Goal: Complete application form: Complete application form

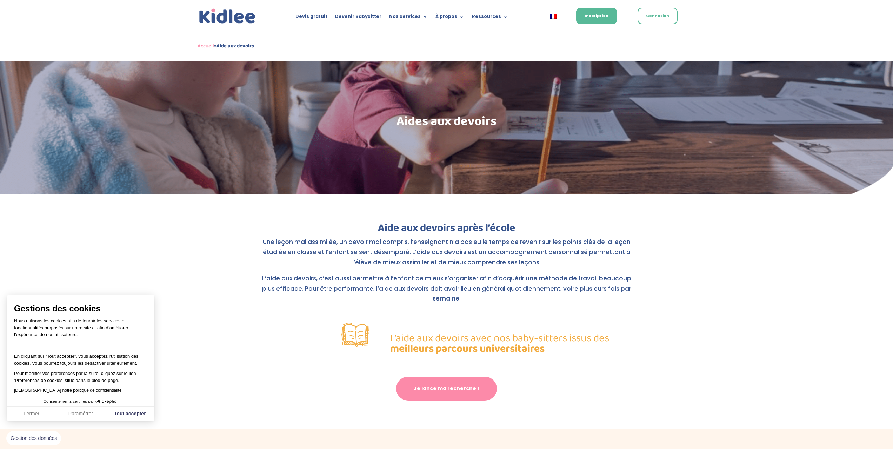
click at [471, 377] on link "Je lance ma recherche !" at bounding box center [446, 389] width 101 height 24
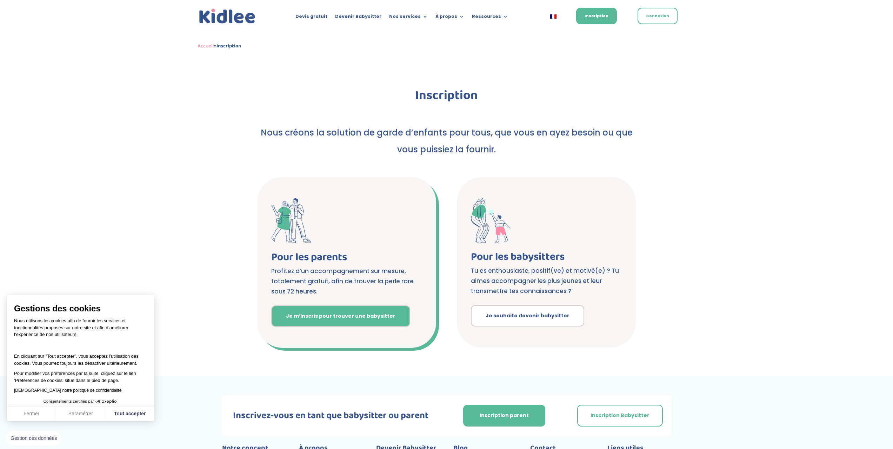
click at [351, 312] on link "Je m’inscris pour trouver une babysitter" at bounding box center [340, 316] width 139 height 22
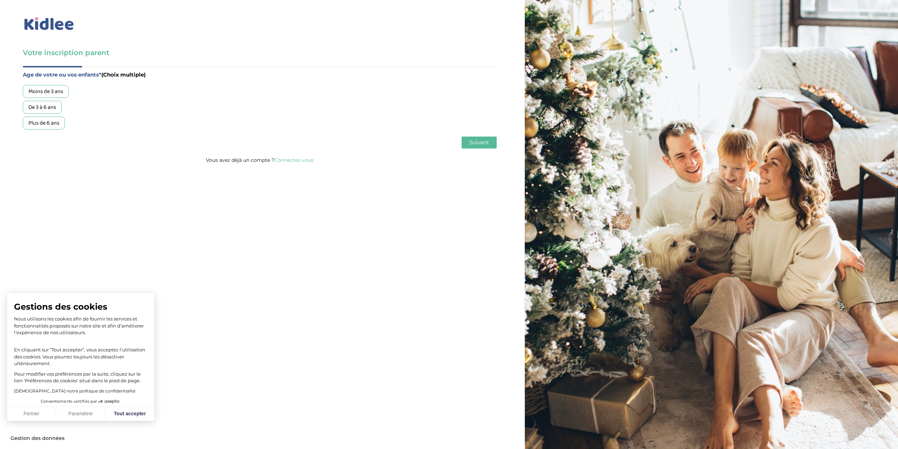
click at [50, 106] on div "De 3 à 6 ans" at bounding box center [42, 107] width 39 height 13
click at [475, 140] on span "Suivant" at bounding box center [480, 142] width 20 height 7
click at [51, 110] on div "Garde ponctuelle" at bounding box center [49, 107] width 53 height 13
click at [63, 90] on div "Garde régulière" at bounding box center [47, 91] width 48 height 13
click at [481, 141] on span "Suivant" at bounding box center [480, 142] width 20 height 7
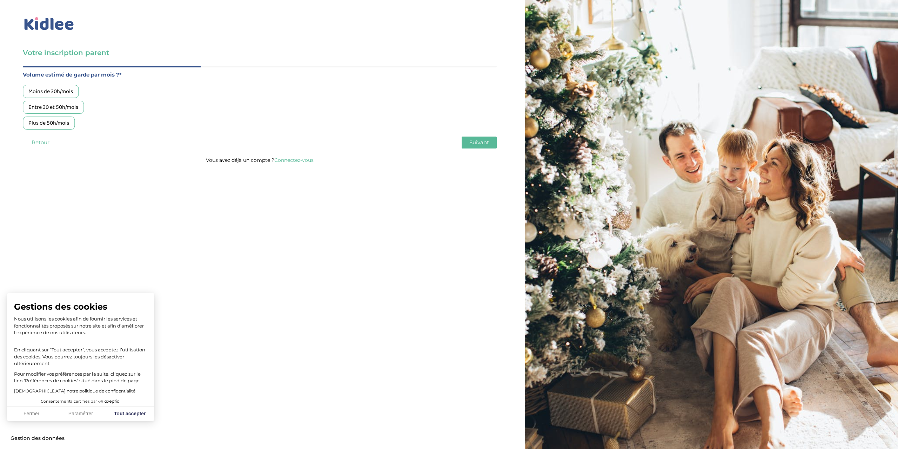
click at [62, 86] on div "Moins de 30h/mois" at bounding box center [51, 91] width 56 height 13
click at [487, 139] on span "Suivant" at bounding box center [480, 142] width 20 height 7
click at [132, 106] on div "Garde bilingue (avec apprentissage ou immersion en anglais) +3€/h" at bounding box center [109, 107] width 172 height 13
click at [477, 142] on span "Suivant" at bounding box center [480, 142] width 20 height 7
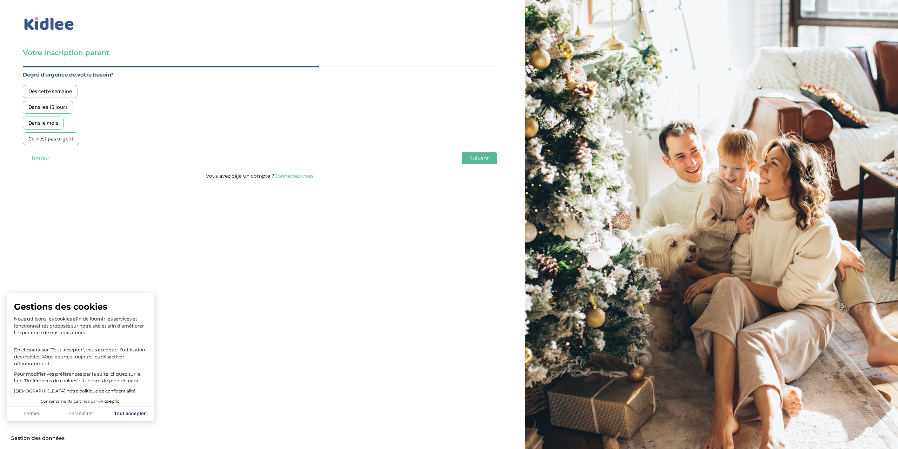
click at [61, 89] on div "Dès cette semaine" at bounding box center [50, 91] width 55 height 13
click at [50, 106] on div "Dans les 15 jours" at bounding box center [48, 107] width 51 height 13
click at [484, 157] on span "Suivant" at bounding box center [480, 158] width 20 height 7
click at [70, 126] on div "Non, je pars de zéro" at bounding box center [52, 123] width 58 height 13
click at [471, 158] on span "Suivant" at bounding box center [480, 158] width 20 height 7
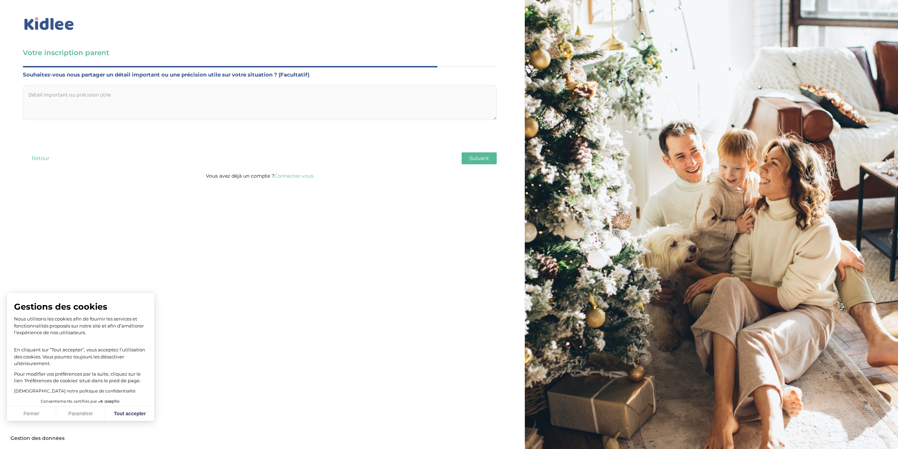
click at [257, 80] on div "Souhaitez-vous nous partager un détail important ou une précision utile sur vot…" at bounding box center [260, 95] width 474 height 50
click at [245, 91] on textarea at bounding box center [260, 102] width 474 height 35
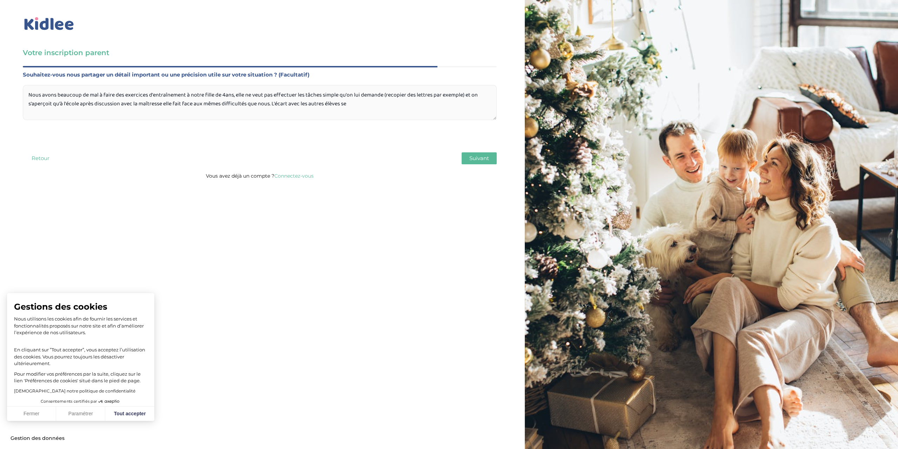
type textarea "Nous avons beaucoup de mal à faire des exercices d'entraînement à notre fille d…"
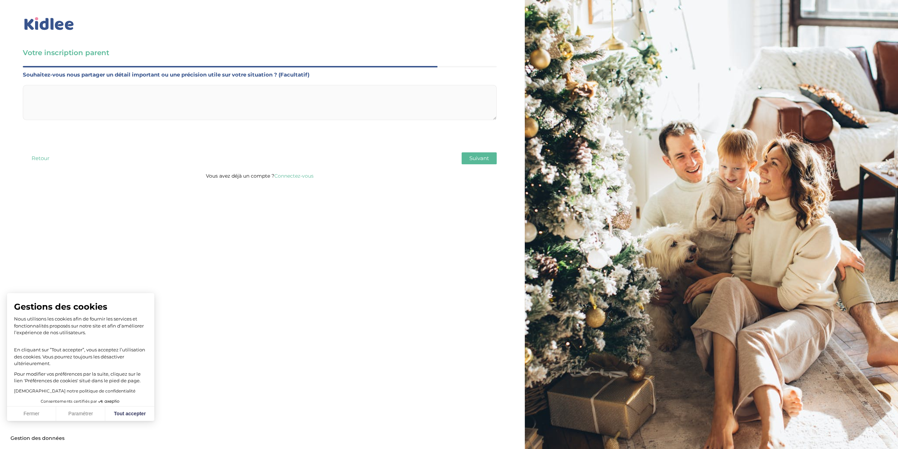
click at [299, 104] on textarea at bounding box center [260, 102] width 474 height 35
click at [179, 90] on textarea at bounding box center [260, 102] width 474 height 35
click at [149, 94] on textarea at bounding box center [260, 102] width 474 height 35
click at [240, 101] on textarea at bounding box center [260, 102] width 474 height 35
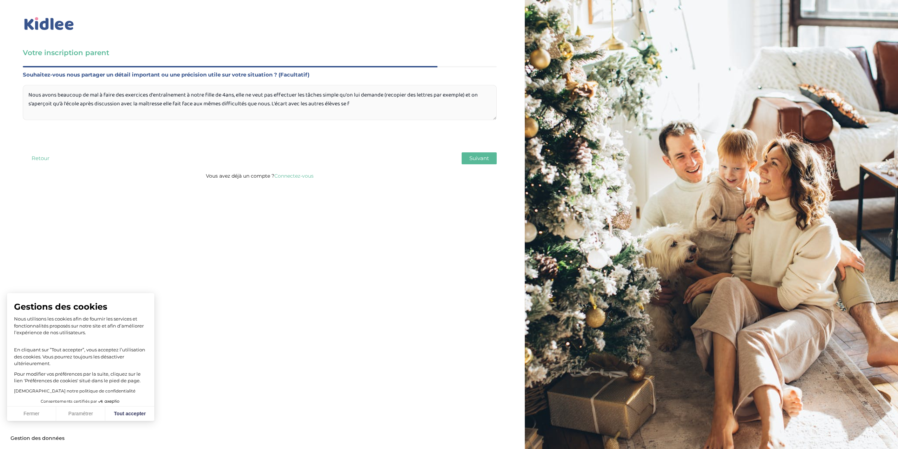
click at [365, 104] on textarea "Nous avons beaucoup de mal à faire des exercices d'entraînement à notre fille d…" at bounding box center [260, 102] width 474 height 35
click at [332, 101] on textarea "Nous avons beaucoup de mal à faire des exercices d'entraînement à notre fille d…" at bounding box center [260, 102] width 474 height 35
click at [361, 105] on textarea "Nous avons beaucoup de mal à faire des exercices d'entraînement à notre fille d…" at bounding box center [260, 102] width 474 height 35
drag, startPoint x: 375, startPoint y: 104, endPoint x: 373, endPoint y: 109, distance: 6.1
click at [374, 105] on textarea "Nous avons beaucoup de mal à faire des exercices d'entraînement à notre fille d…" at bounding box center [260, 102] width 474 height 35
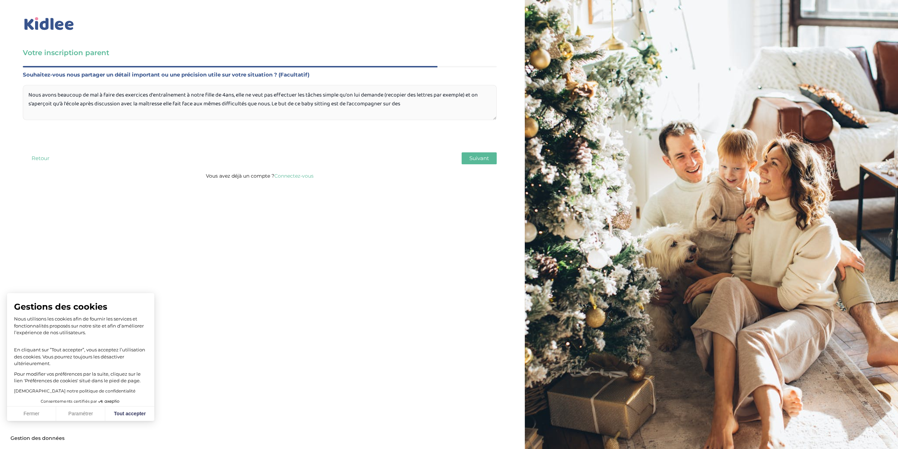
click at [416, 104] on textarea "Nous avons beaucoup de mal à faire des exercices d'entraînement à notre fille d…" at bounding box center [260, 102] width 474 height 35
type textarea "Nous avons beaucoup de mal à faire des exercices d'entraînement à notre fille d…"
click at [476, 154] on button "Suivant" at bounding box center [479, 158] width 35 height 12
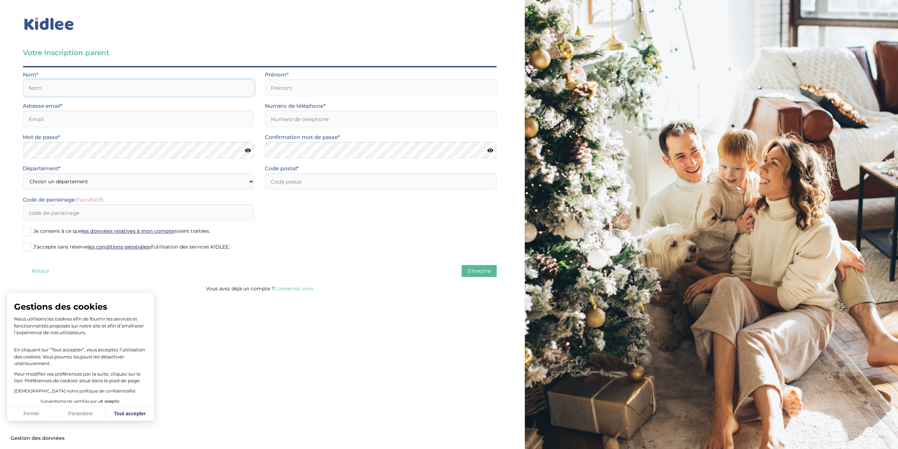
click at [166, 93] on input "text" at bounding box center [139, 87] width 232 height 17
type input "Vu"
type input "Mélodie"
type input "91220"
click at [77, 121] on input "email" at bounding box center [139, 119] width 232 height 17
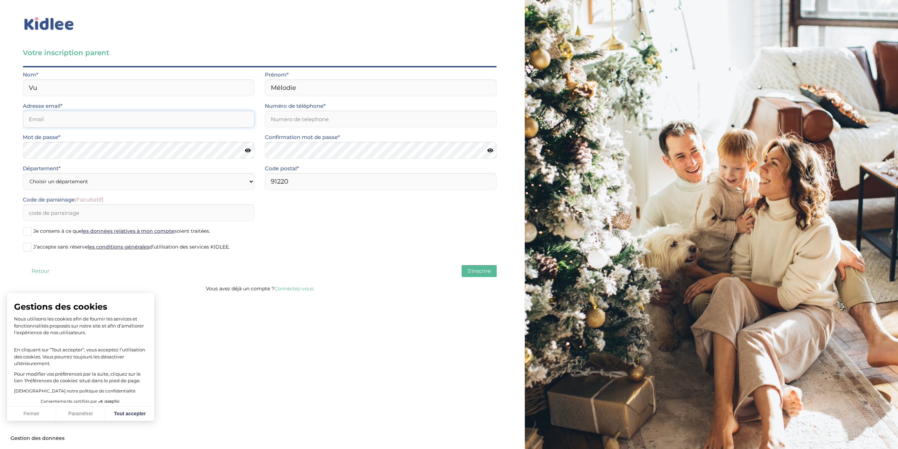
type input "melodievu@gmail.com"
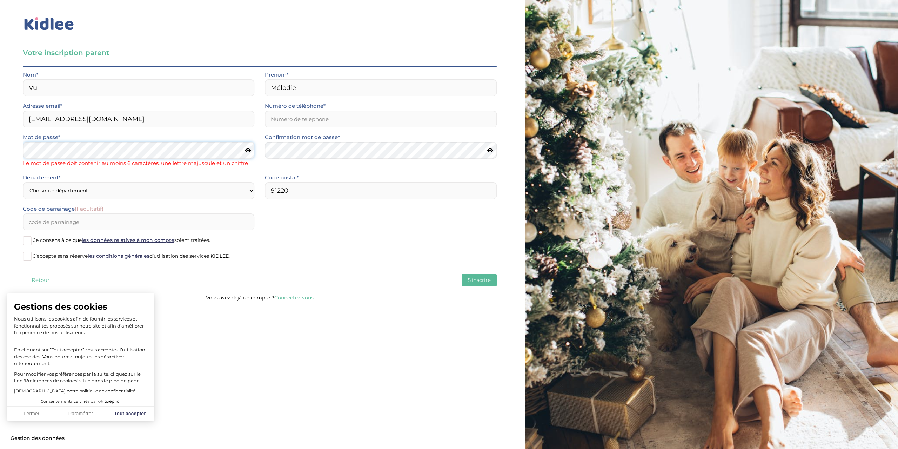
click at [0, 149] on div "Votre inscription parent Avant de poursuivre veuillez vérifier que tous les cha…" at bounding box center [260, 153] width 530 height 306
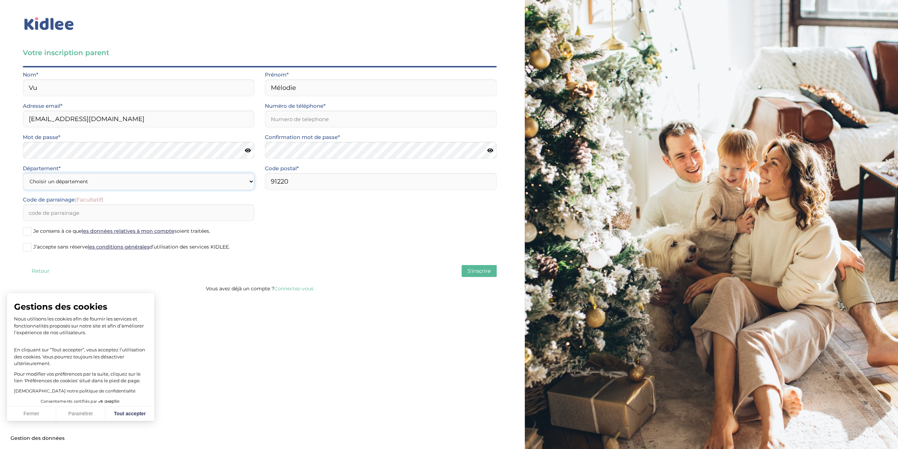
click at [173, 182] on select "Choisir un département Paris (75) Hauts-de-Seine (92) Yvelines (78) Val-de-Marn…" at bounding box center [139, 181] width 232 height 17
select select "91"
click at [23, 173] on select "Choisir un département Paris (75) Hauts-de-Seine (92) Yvelines (78) Val-de-Marn…" at bounding box center [139, 181] width 232 height 17
click at [26, 244] on span at bounding box center [27, 247] width 9 height 9
click at [0, 0] on input "J’accepte sans réserve les conditions générales d’utilisation des services KIDL…" at bounding box center [0, 0] width 0 height 0
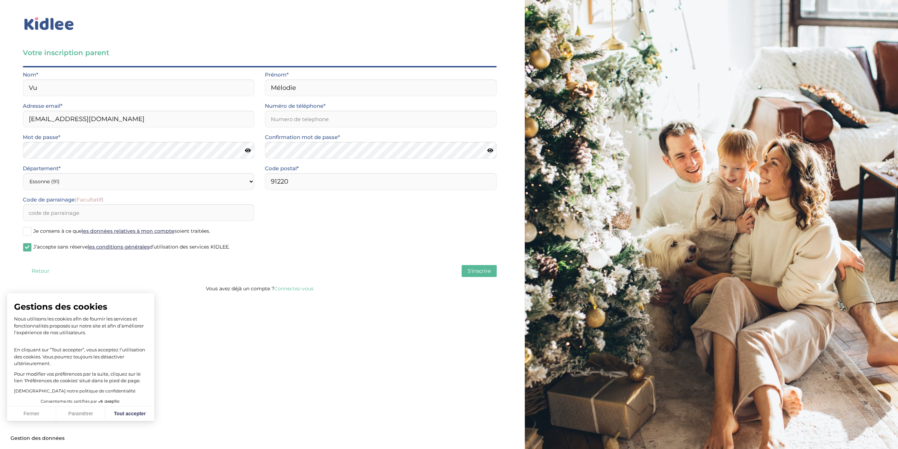
click at [28, 232] on span at bounding box center [27, 231] width 9 height 9
click at [0, 0] on input "Je consens à ce que les données relatives à mon compte soient traitées." at bounding box center [0, 0] width 0 height 0
click at [31, 231] on span at bounding box center [27, 231] width 9 height 9
click at [0, 0] on input "Je consens à ce que les données relatives à mon compte soient traitées." at bounding box center [0, 0] width 0 height 0
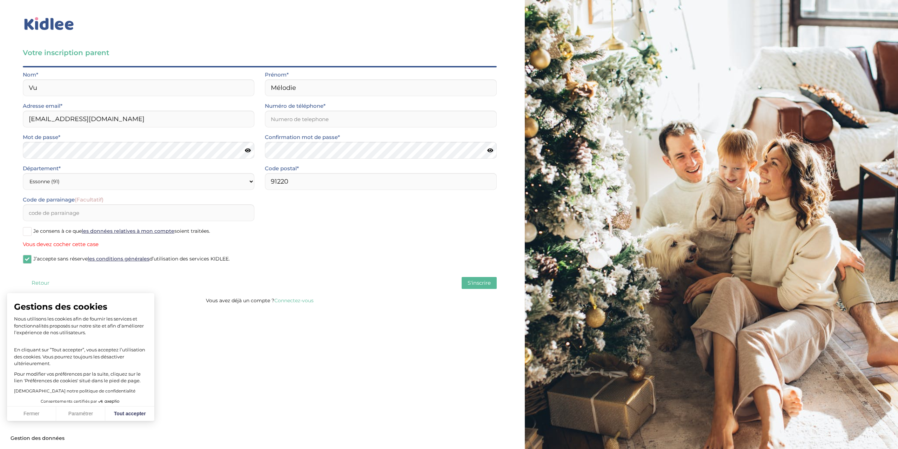
click at [29, 231] on span at bounding box center [27, 231] width 9 height 9
click at [0, 0] on input "Je consens à ce que les données relatives à mon compte soient traitées." at bounding box center [0, 0] width 0 height 0
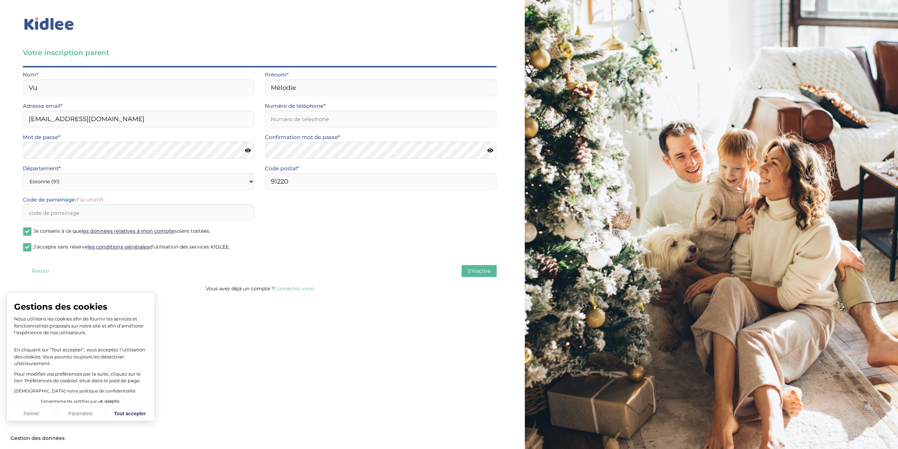
click at [490, 273] on span "S'inscrire" at bounding box center [479, 270] width 23 height 7
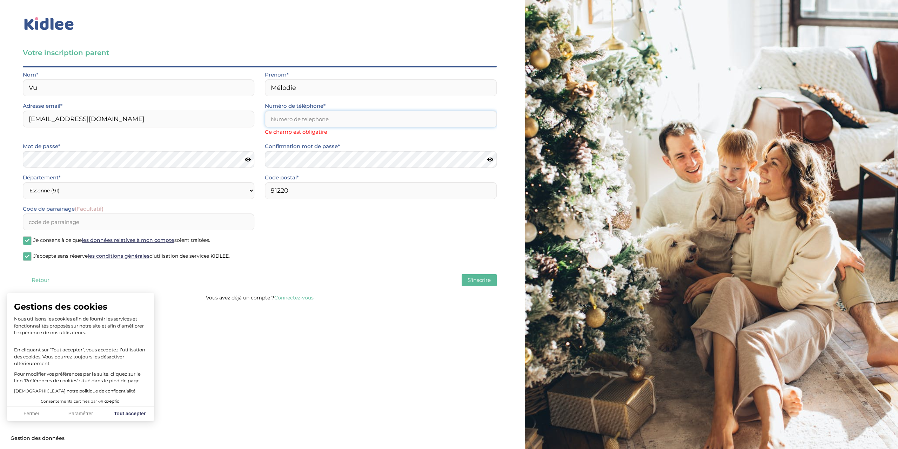
click at [340, 111] on input "Numéro de téléphone*" at bounding box center [381, 119] width 232 height 17
type input "0663562893"
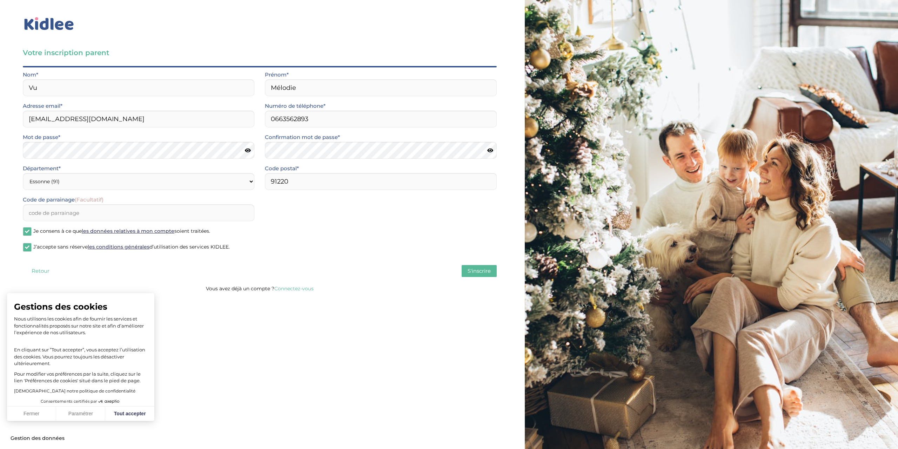
click at [474, 268] on span "S'inscrire" at bounding box center [479, 270] width 23 height 7
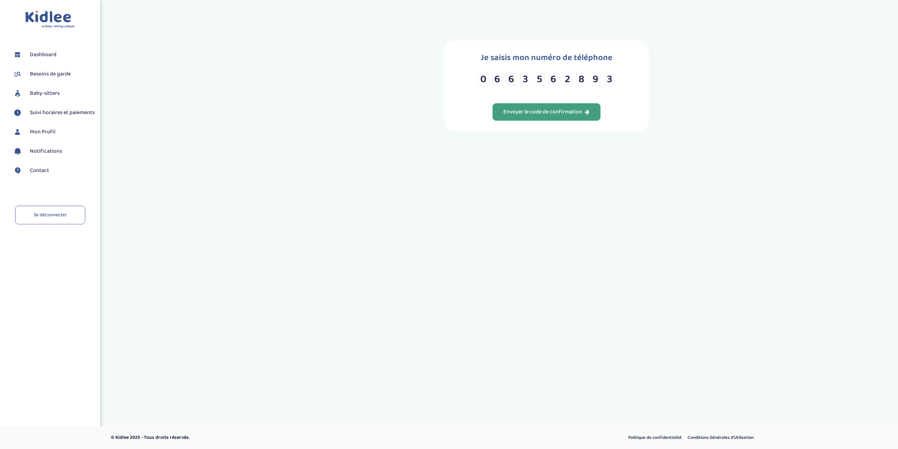
click at [572, 104] on button "Envoyer le code de confirmation" at bounding box center [547, 112] width 108 height 18
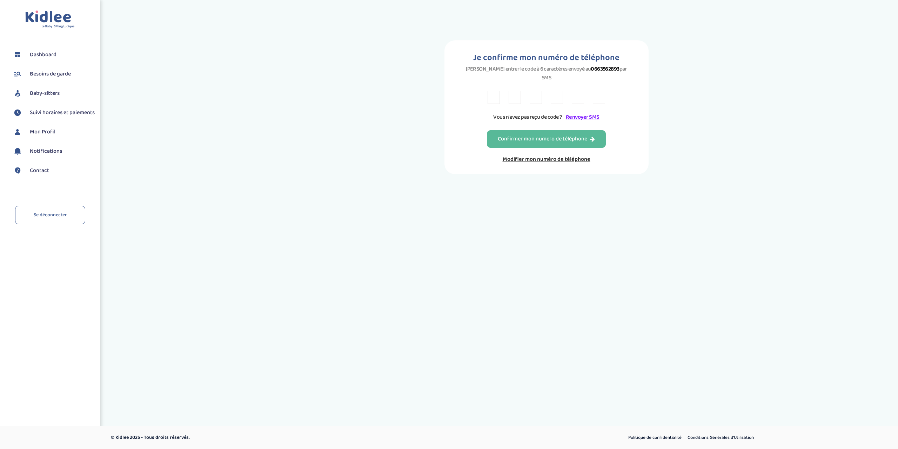
click at [493, 91] on input "text" at bounding box center [494, 97] width 12 height 13
type input "R"
type input "Y"
type input "T"
type input "A"
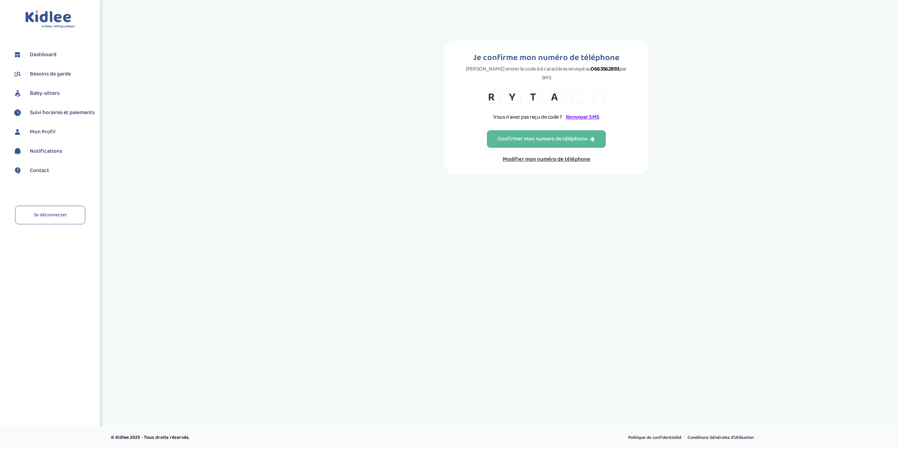
type input "4"
type input "J"
click at [534, 135] on div "Confirmer mon numero de téléphone" at bounding box center [546, 139] width 97 height 8
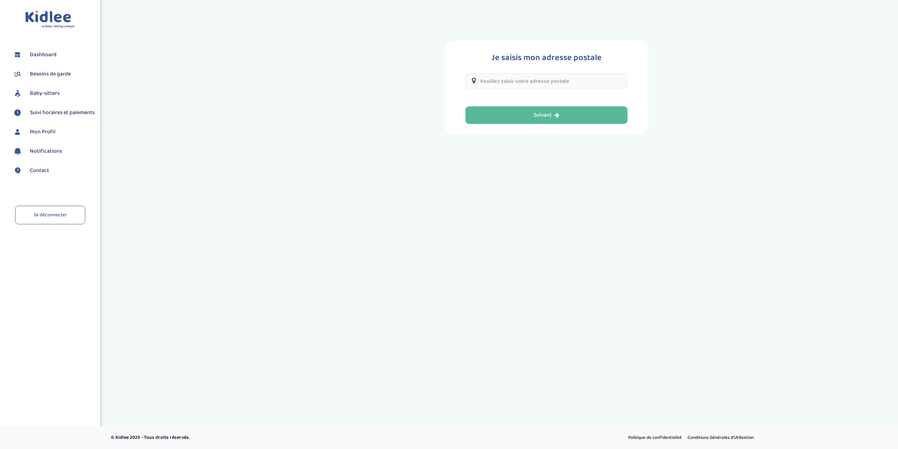
click at [510, 81] on input "text" at bounding box center [547, 80] width 162 height 15
type input "[STREET_ADDRESS][PERSON_NAME]"
click at [551, 114] on div "Suivant" at bounding box center [547, 115] width 26 height 8
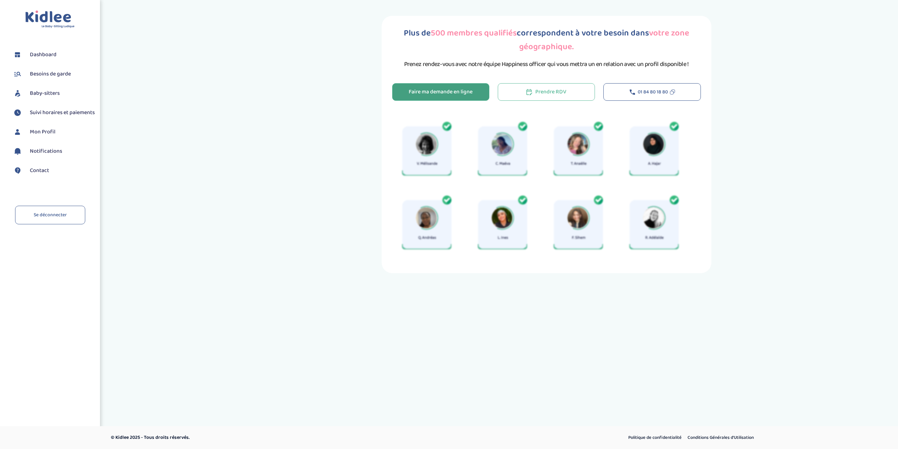
click at [438, 94] on div "Faire ma demande en ligne" at bounding box center [441, 92] width 64 height 8
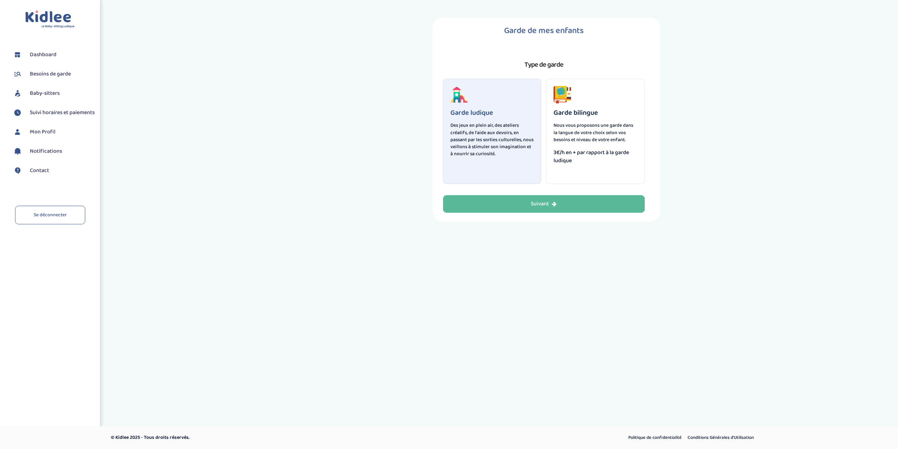
click at [601, 133] on p "Nous vous proposons une garde dans la langue de votre choix selon vos besoins e…" at bounding box center [596, 132] width 84 height 21
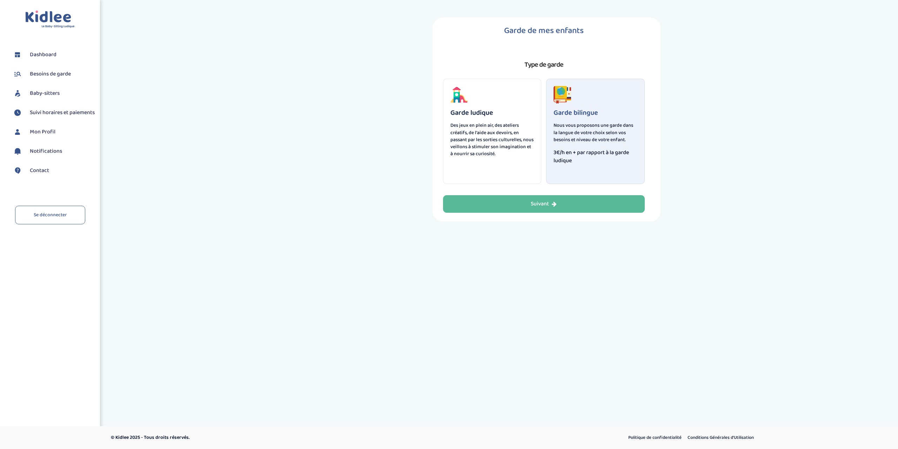
click at [559, 200] on button "Suivant" at bounding box center [544, 204] width 202 height 18
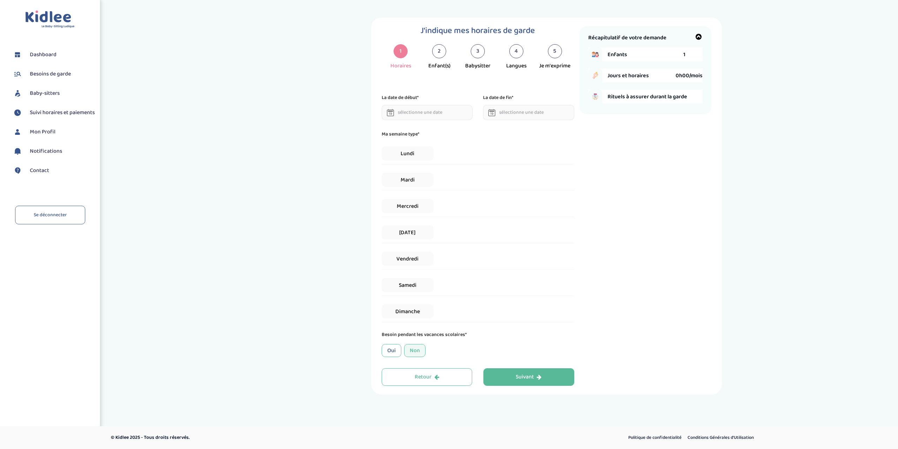
click at [390, 349] on div "Oui" at bounding box center [392, 350] width 20 height 13
